Goal: Information Seeking & Learning: Learn about a topic

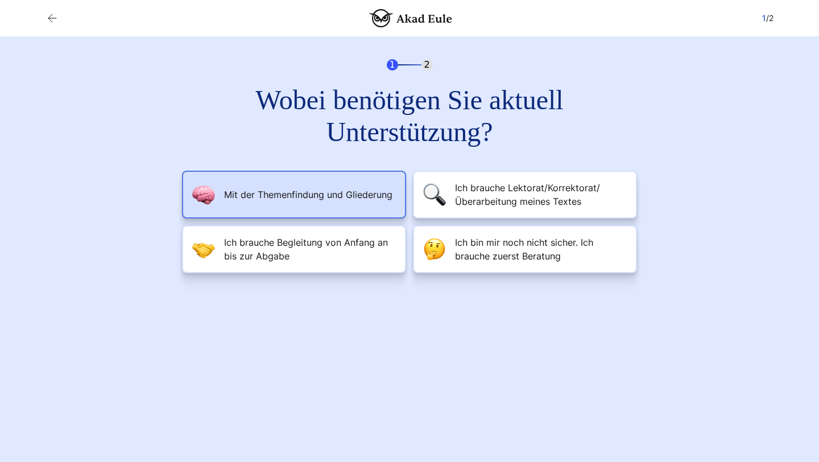
click at [361, 192] on span "Mit der Themenfindung und Gliederung" at bounding box center [308, 195] width 168 height 14
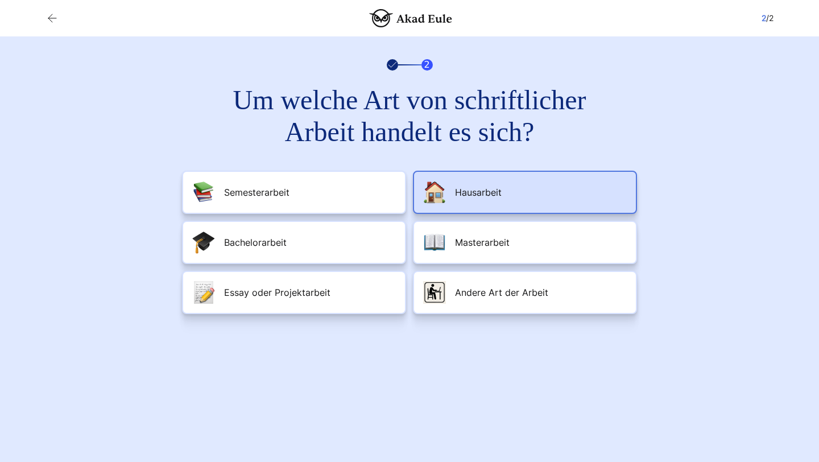
click at [436, 194] on img at bounding box center [434, 192] width 23 height 23
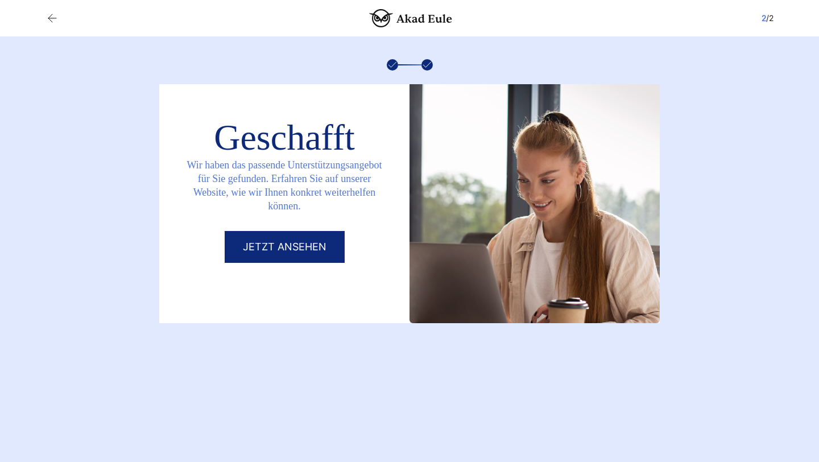
click at [317, 243] on link "Jetzt ansehen" at bounding box center [285, 247] width 120 height 32
